Goal: Task Accomplishment & Management: Use online tool/utility

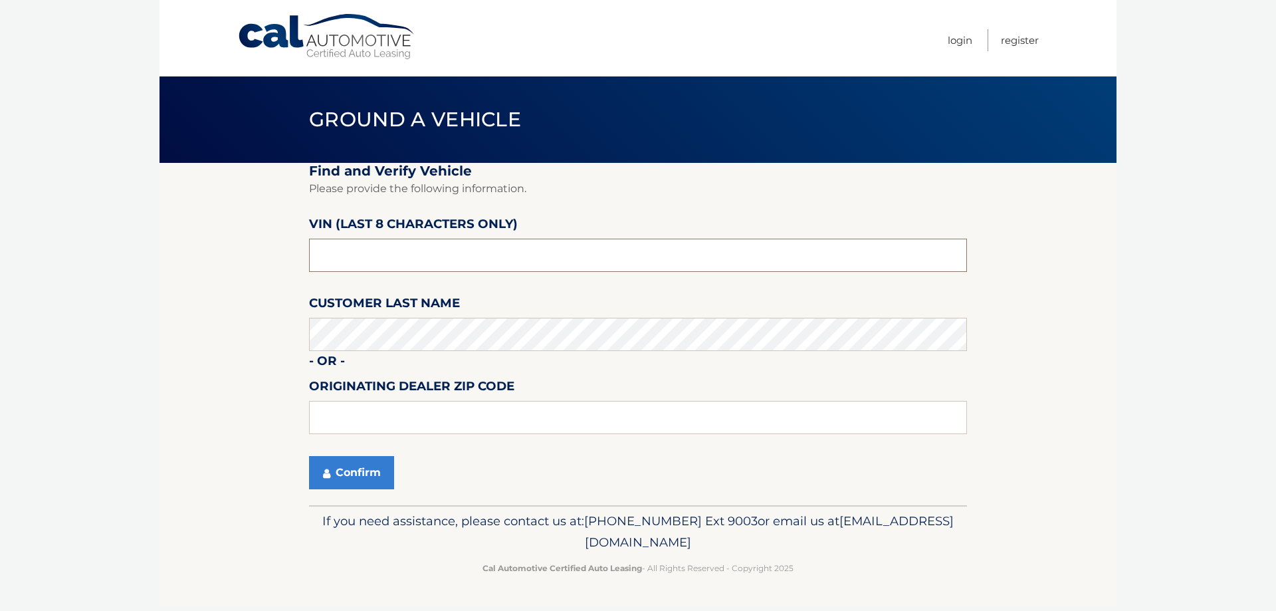
click at [418, 255] on input "text" at bounding box center [638, 255] width 658 height 33
paste input "NGA73085"
type input "NGA73085"
click at [358, 469] on button "Confirm" at bounding box center [351, 472] width 85 height 33
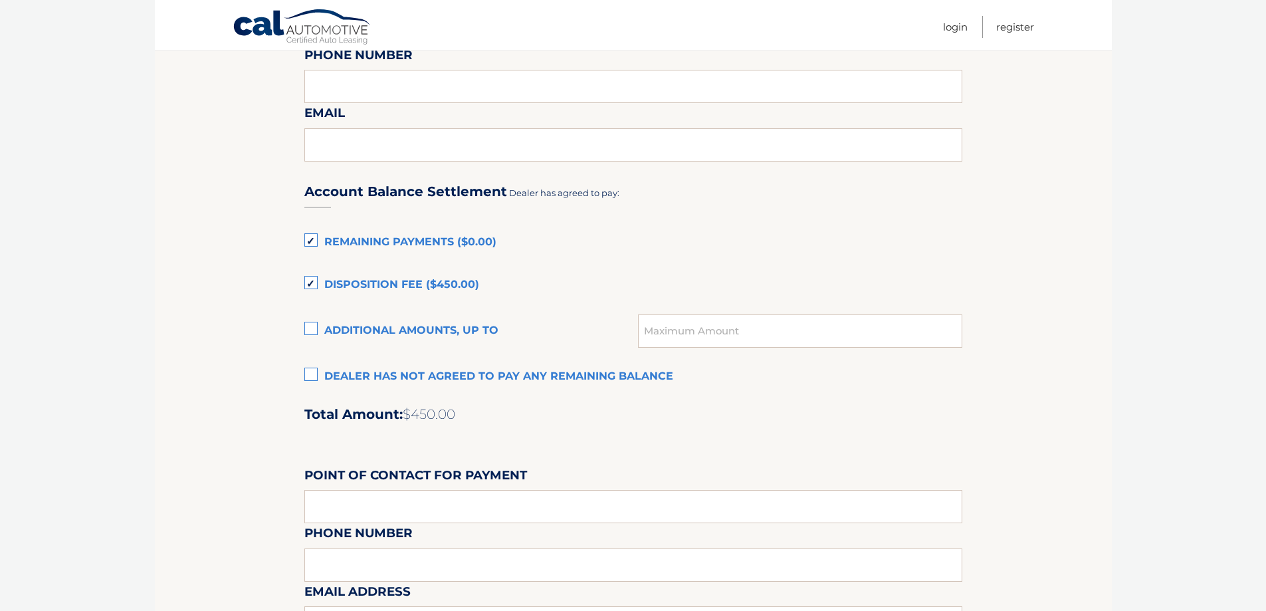
scroll to position [864, 0]
